Goal: Navigation & Orientation: Find specific page/section

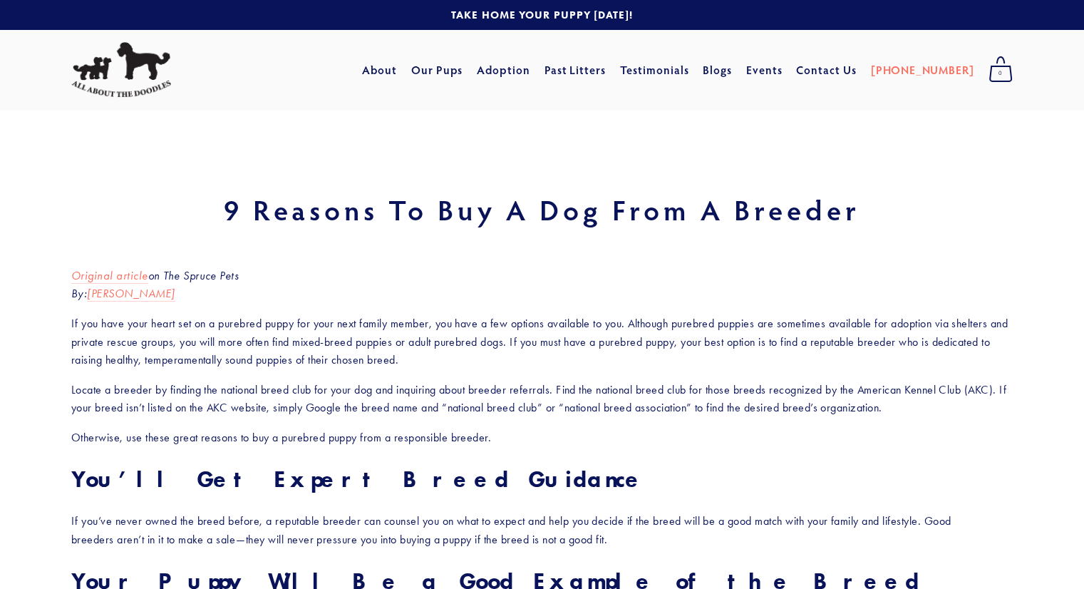
click at [145, 70] on img at bounding box center [121, 70] width 100 height 56
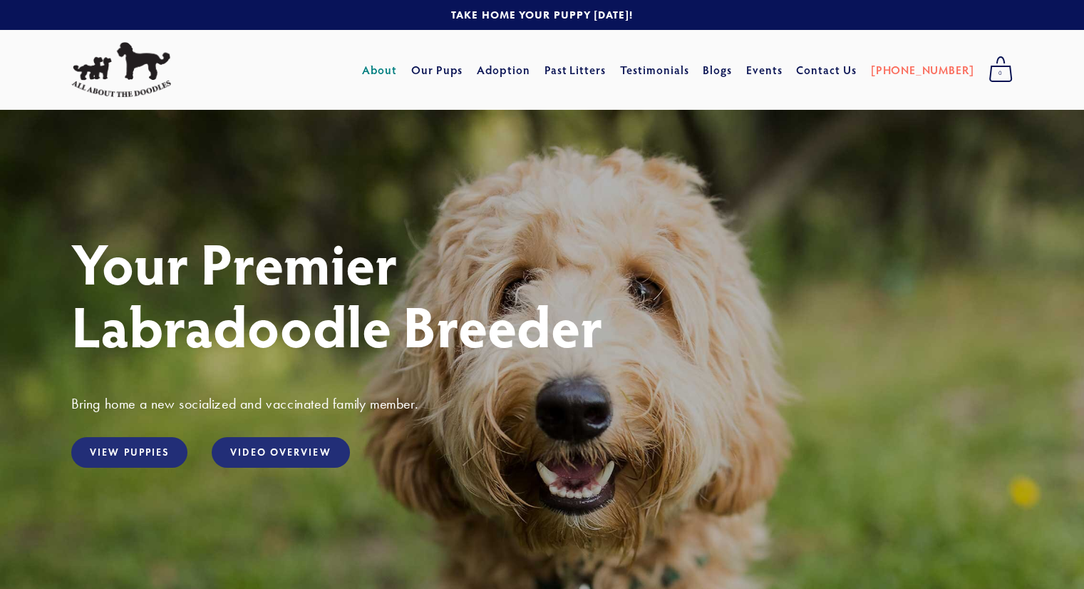
click at [397, 69] on link "About" at bounding box center [379, 70] width 35 height 26
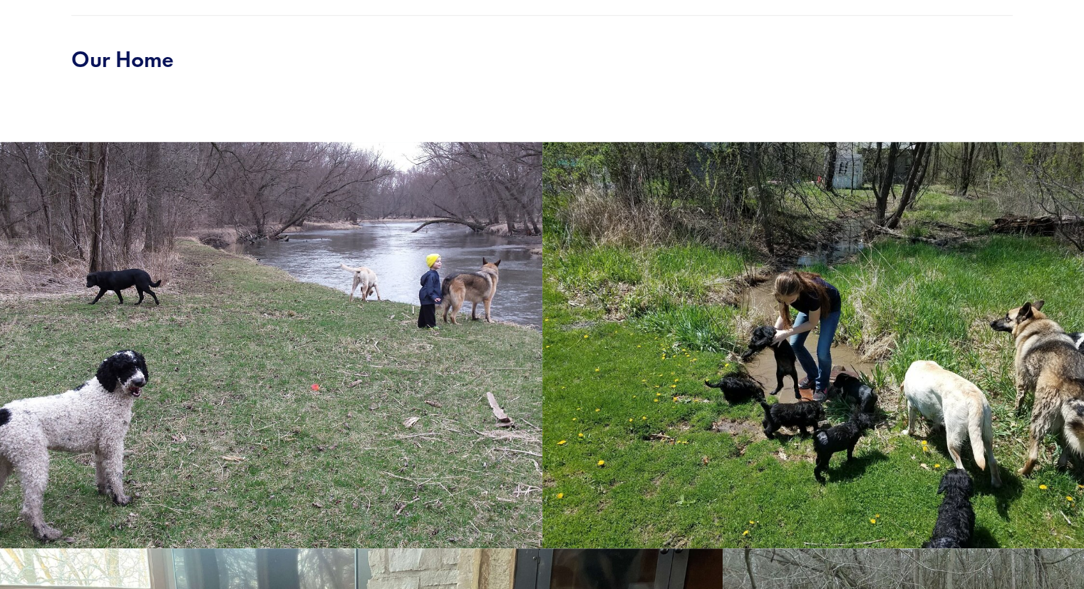
scroll to position [761, 0]
